Goal: Information Seeking & Learning: Compare options

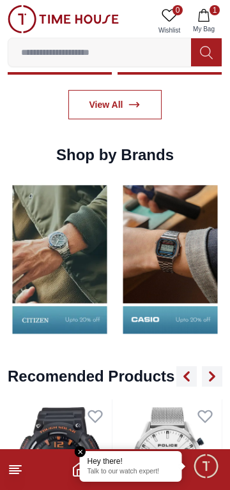
scroll to position [1162, 0]
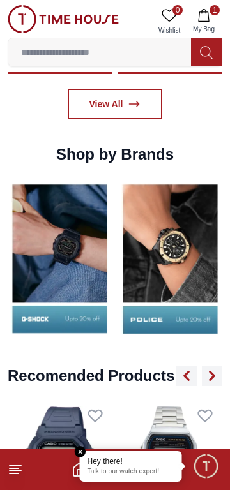
click at [77, 289] on img at bounding box center [60, 258] width 104 height 163
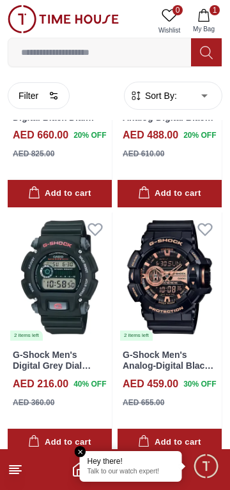
scroll to position [1784, 0]
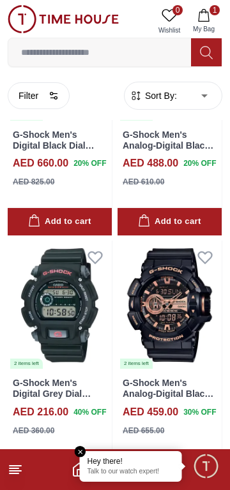
click at [59, 122] on img at bounding box center [60, 56] width 104 height 129
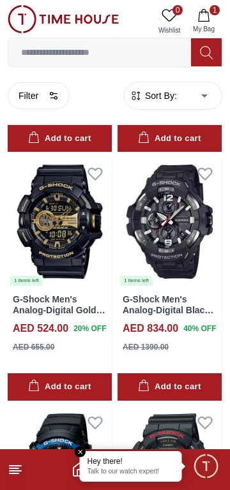
scroll to position [2117, 0]
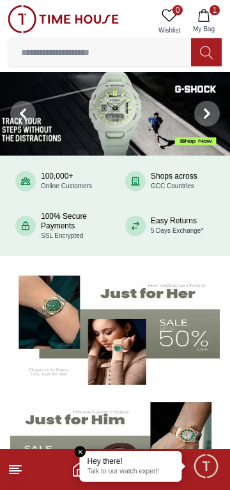
click at [113, 121] on img at bounding box center [115, 114] width 230 height 84
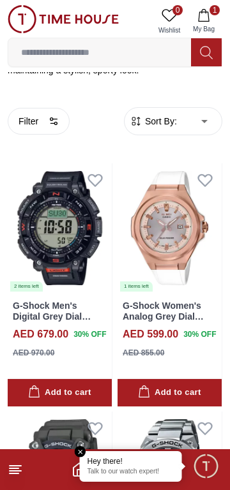
scroll to position [323, 0]
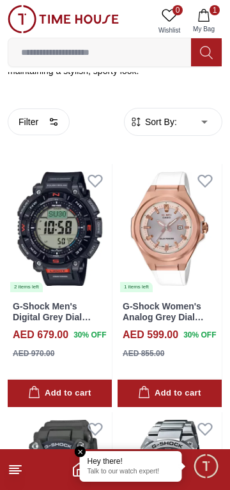
click at [51, 289] on img at bounding box center [60, 228] width 104 height 129
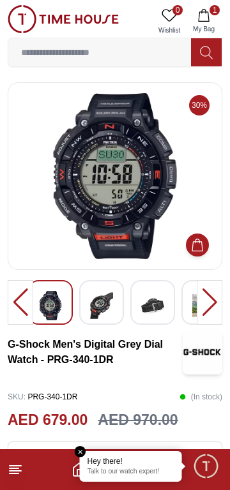
click at [105, 314] on img at bounding box center [101, 305] width 23 height 29
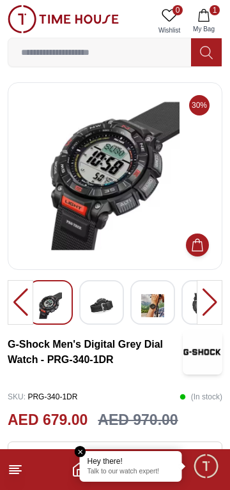
click at [156, 307] on img at bounding box center [152, 305] width 23 height 29
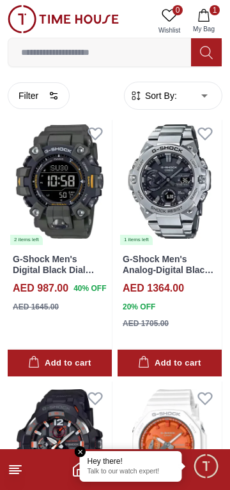
scroll to position [618, 0]
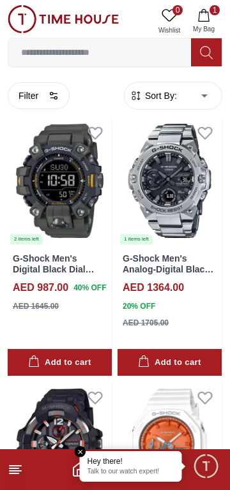
click at [182, 245] on img at bounding box center [169, 180] width 104 height 129
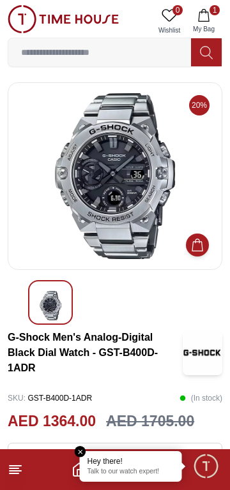
click at [122, 203] on img at bounding box center [114, 176] width 193 height 166
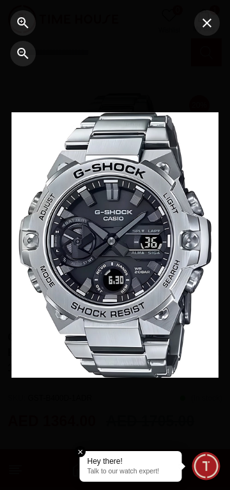
click at [209, 25] on icon "button" at bounding box center [206, 22] width 9 height 9
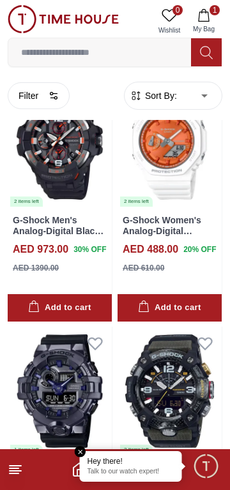
scroll to position [925, 0]
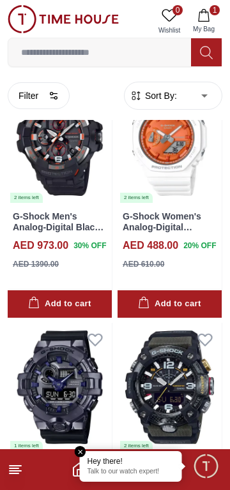
click at [52, 203] on img at bounding box center [60, 138] width 104 height 129
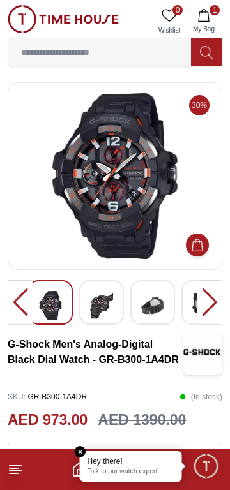
click at [99, 318] on img at bounding box center [101, 305] width 23 height 29
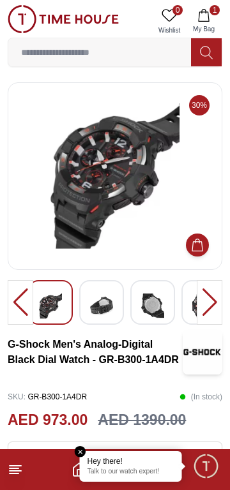
click at [106, 314] on img at bounding box center [101, 305] width 23 height 29
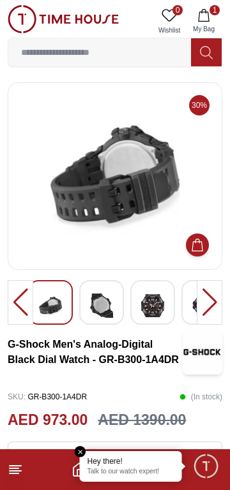
click at [157, 303] on img at bounding box center [152, 305] width 23 height 29
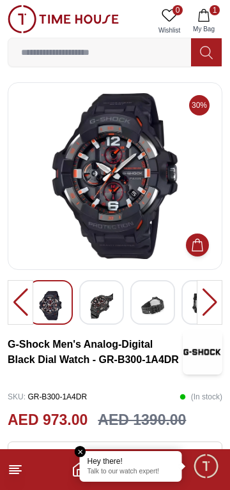
click at [157, 312] on img at bounding box center [152, 305] width 23 height 29
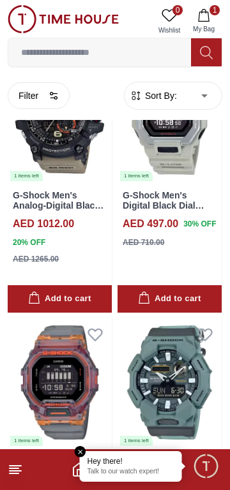
scroll to position [1461, 0]
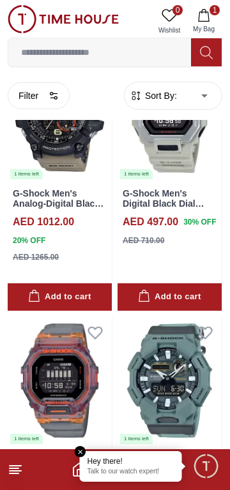
click at [183, 180] on img at bounding box center [169, 115] width 104 height 129
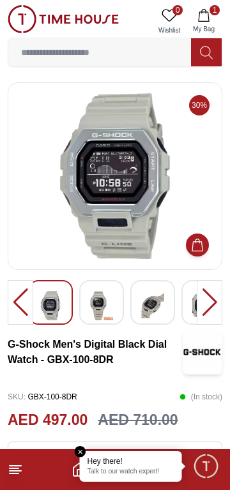
click at [100, 305] on img at bounding box center [101, 305] width 23 height 29
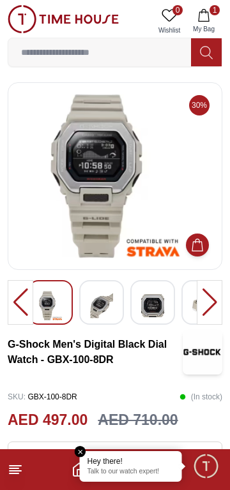
click at [106, 305] on img at bounding box center [101, 305] width 23 height 29
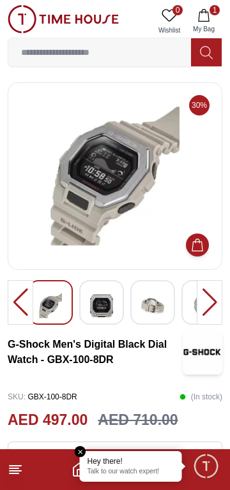
click at [150, 302] on img at bounding box center [152, 305] width 23 height 29
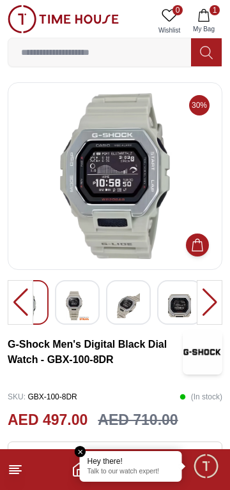
click at [125, 309] on img at bounding box center [128, 305] width 23 height 29
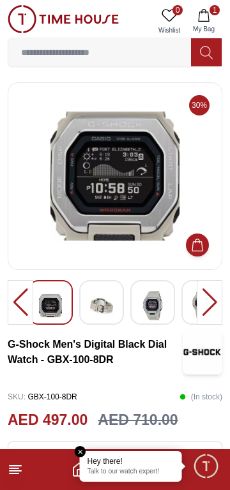
click at [159, 303] on img at bounding box center [152, 305] width 23 height 29
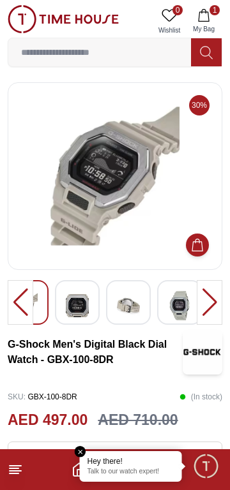
click at [184, 300] on img at bounding box center [179, 305] width 23 height 29
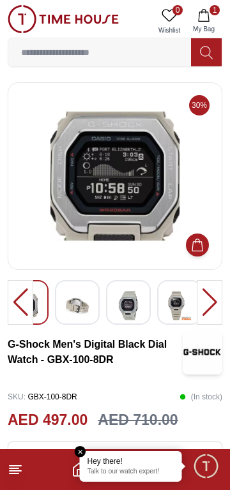
click at [127, 305] on img at bounding box center [128, 305] width 23 height 29
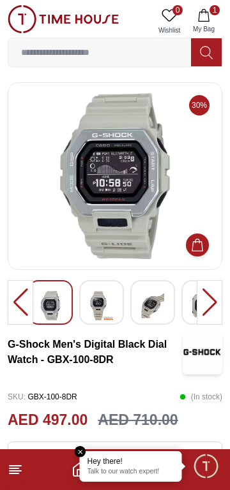
click at [101, 309] on img at bounding box center [101, 305] width 23 height 29
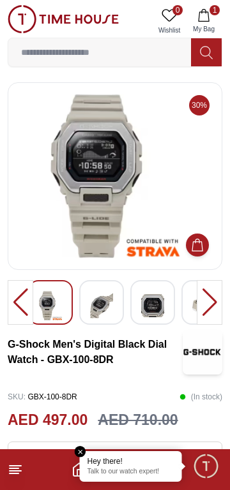
click at [156, 308] on img at bounding box center [152, 305] width 23 height 29
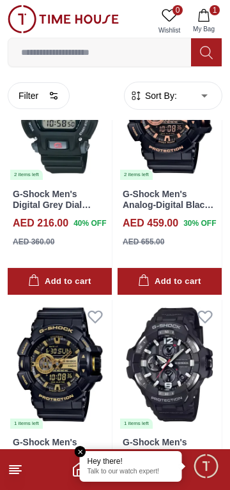
scroll to position [1976, 0]
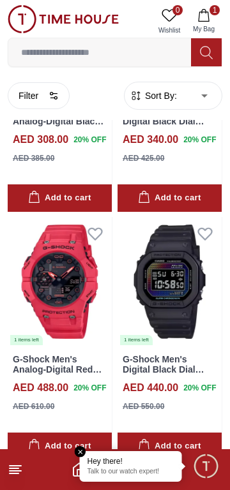
scroll to position [2817, 0]
